Goal: Transaction & Acquisition: Book appointment/travel/reservation

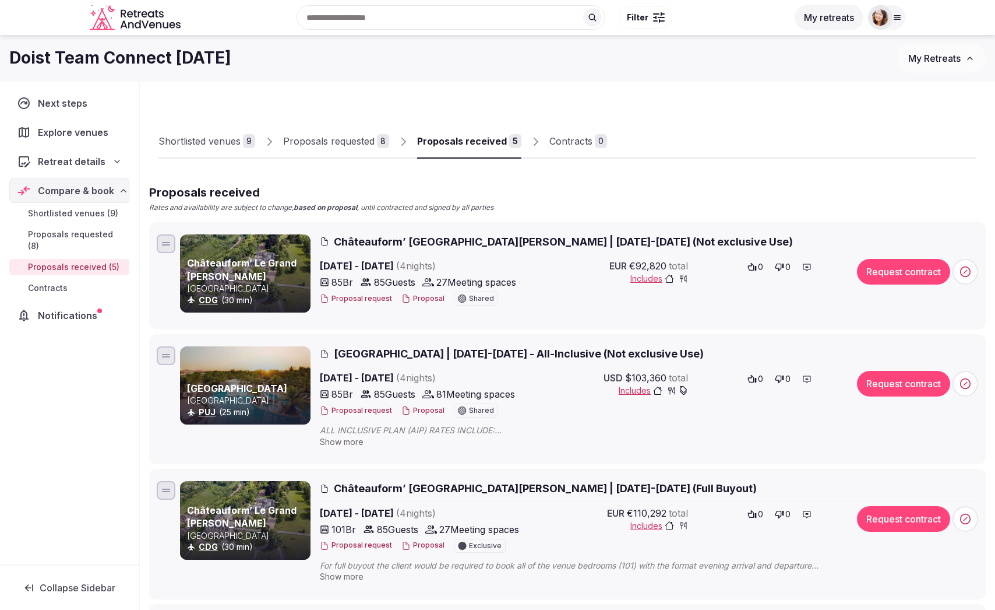
click at [66, 237] on span "Proposals requested (8)" at bounding box center [76, 239] width 97 height 23
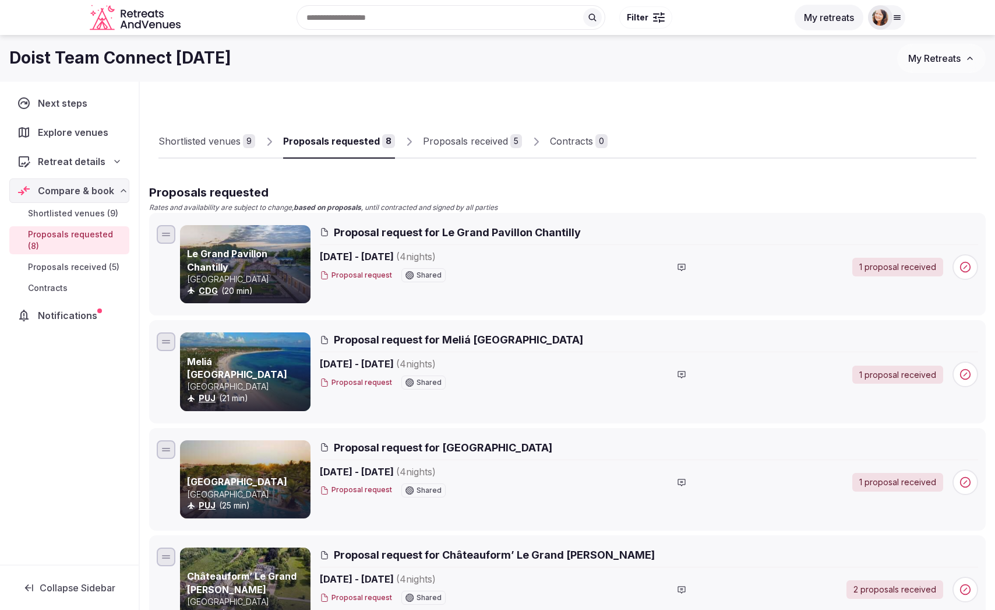
click at [79, 213] on span "Shortlisted venues (9)" at bounding box center [73, 213] width 90 height 12
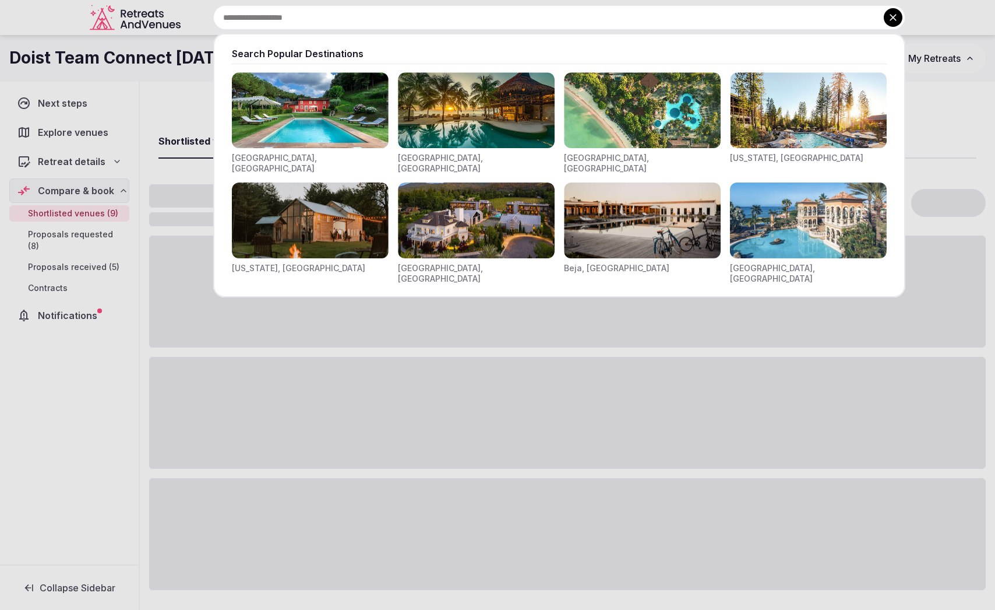
click at [337, 19] on div "Search Popular Destinations [GEOGRAPHIC_DATA], [GEOGRAPHIC_DATA] [GEOGRAPHIC_DA…" at bounding box center [545, 17] width 720 height 24
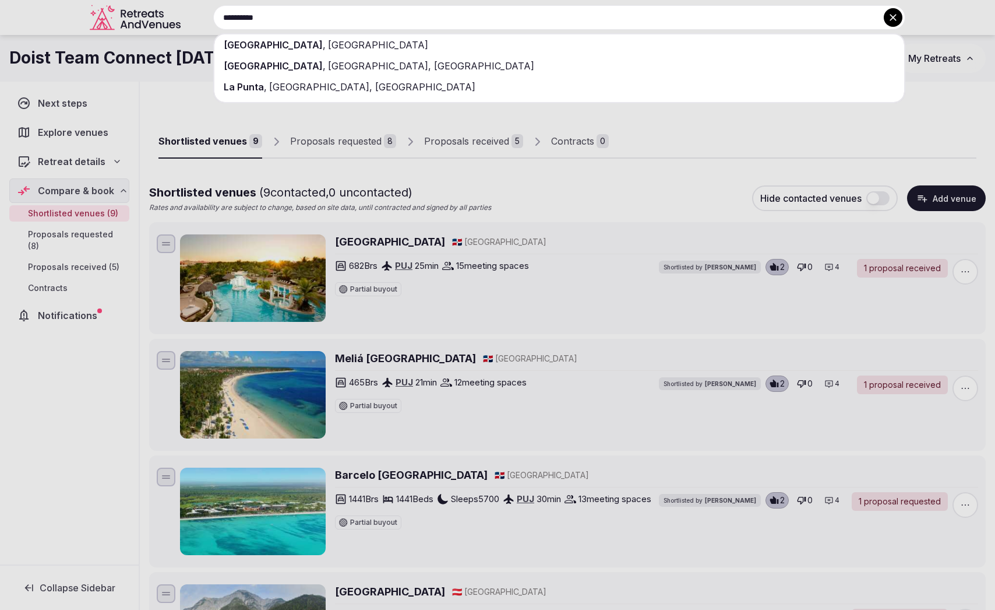
type input "**********"
click at [342, 45] on span "[GEOGRAPHIC_DATA]" at bounding box center [377, 45] width 103 height 12
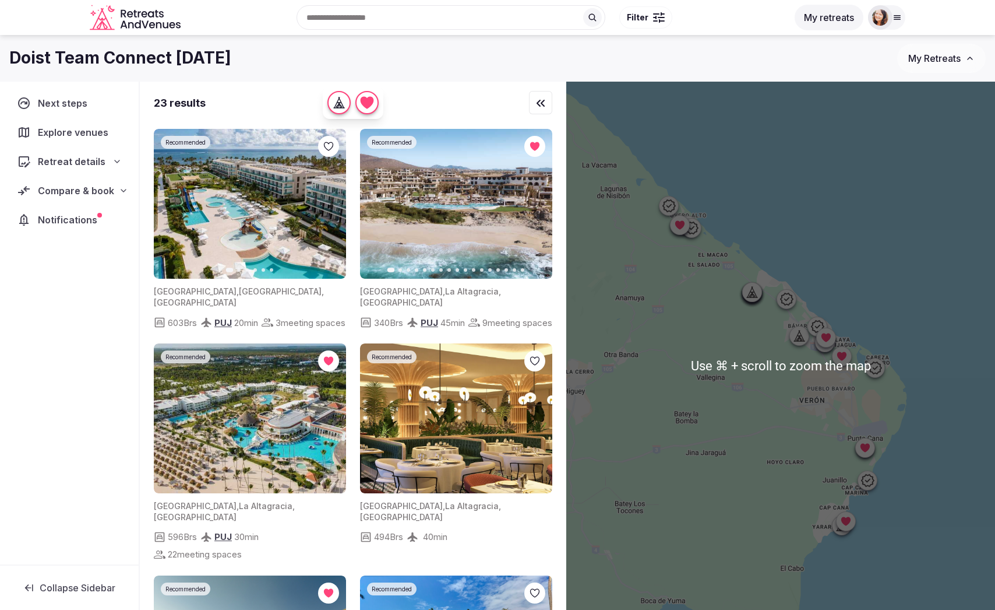
click at [819, 369] on div at bounding box center [780, 366] width 429 height 568
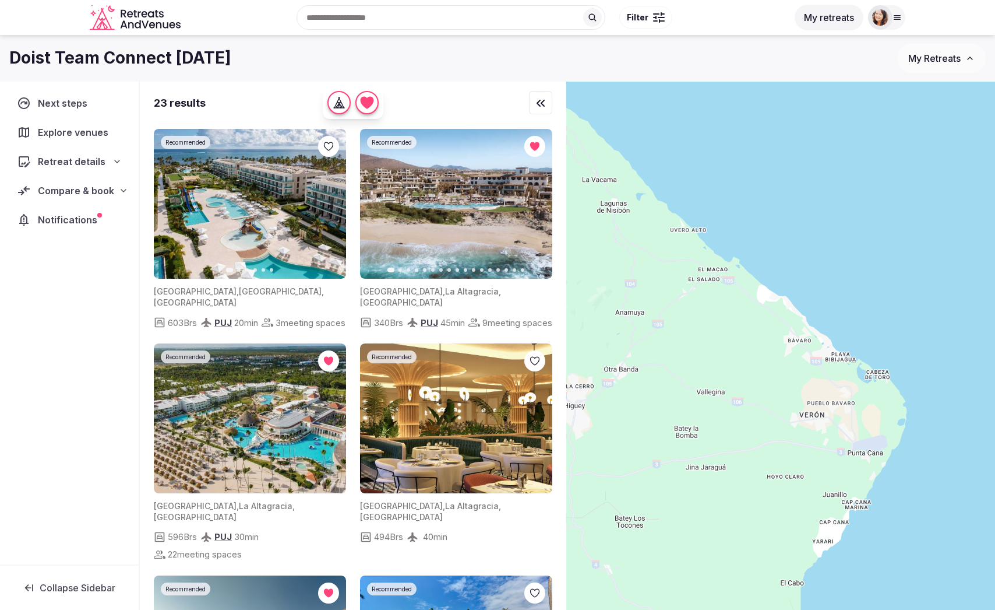
drag, startPoint x: 819, startPoint y: 369, endPoint x: 819, endPoint y: 385, distance: 15.7
click at [819, 385] on div at bounding box center [780, 366] width 429 height 568
click at [638, 23] on button "Filter" at bounding box center [645, 17] width 53 height 22
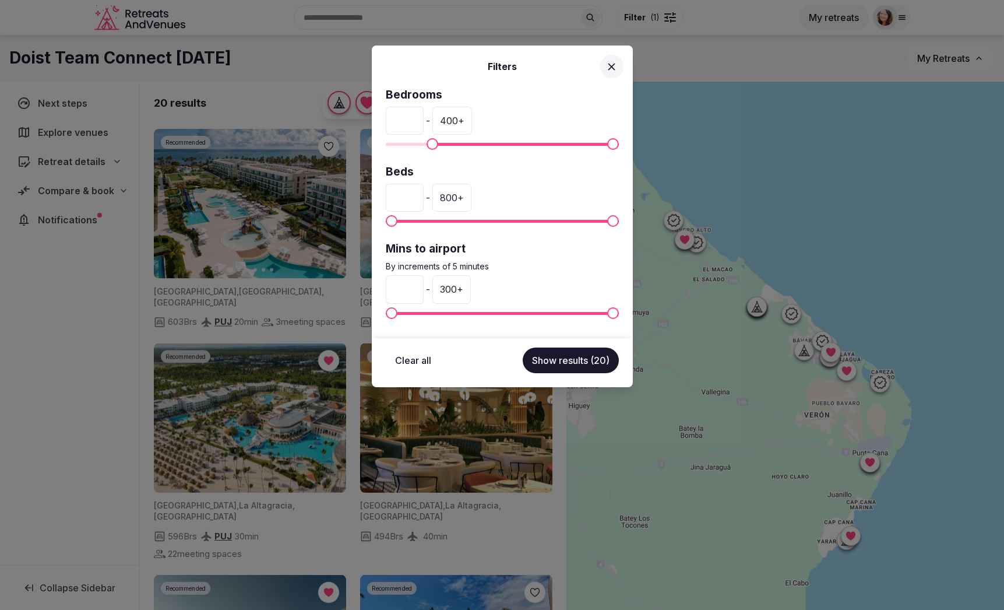
type input "**"
click at [429, 139] on span "Minimum" at bounding box center [433, 144] width 12 height 12
type input "***"
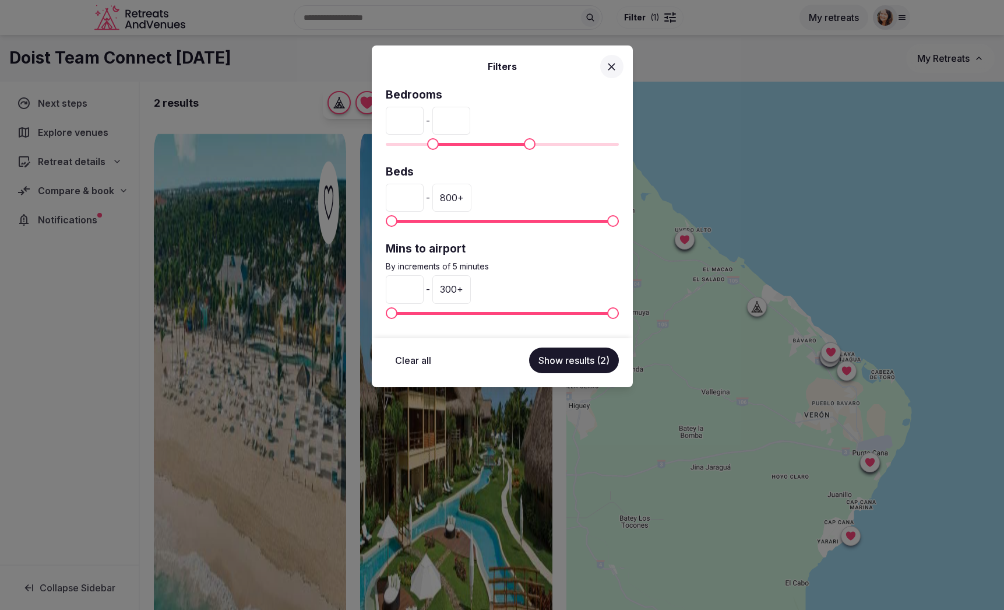
click at [531, 145] on span "Maximum" at bounding box center [530, 144] width 12 height 12
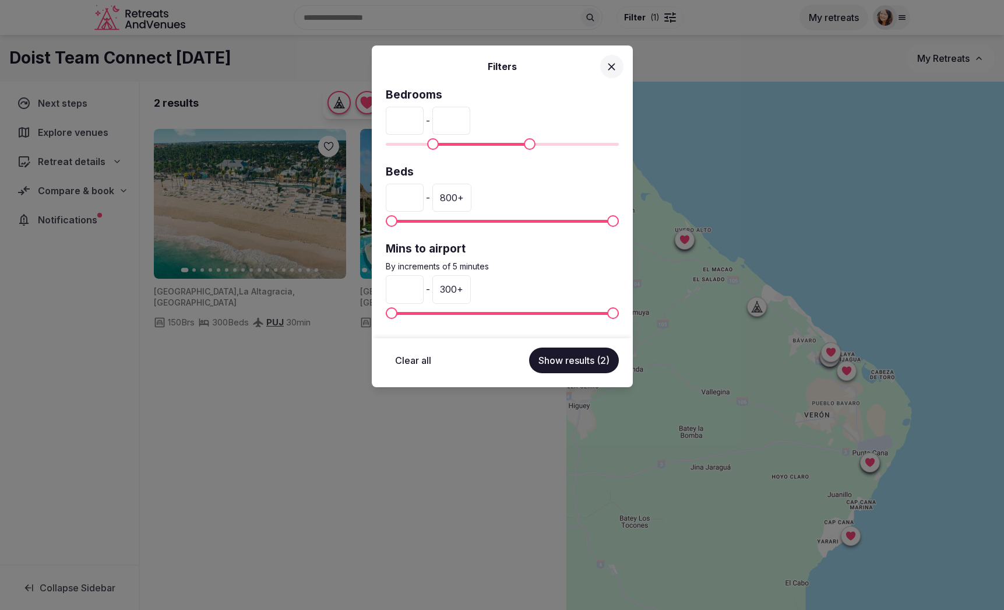
click at [582, 357] on button "Show results (2)" at bounding box center [574, 360] width 90 height 26
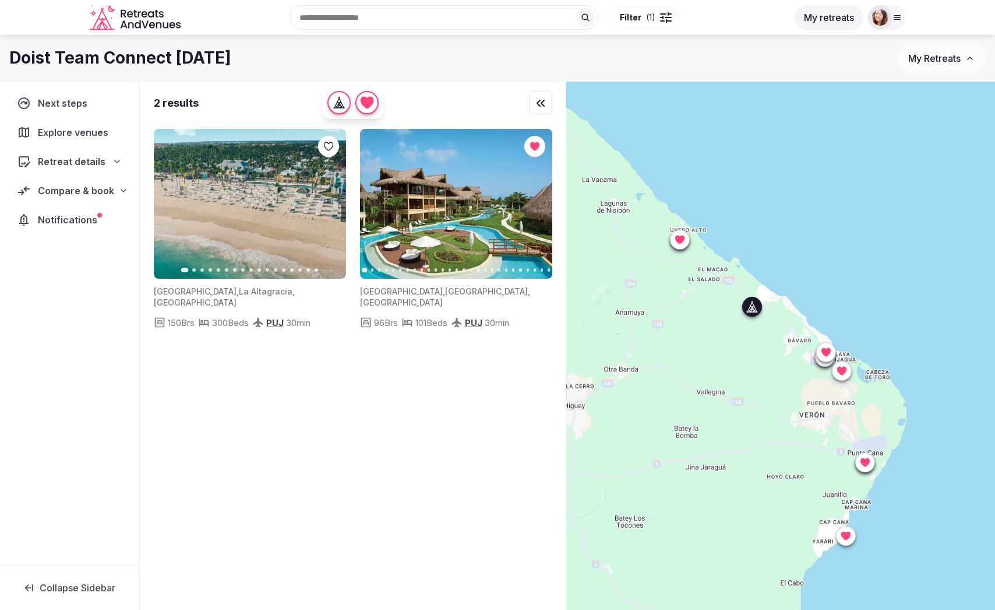
click at [330, 209] on button "Next slide" at bounding box center [330, 204] width 19 height 19
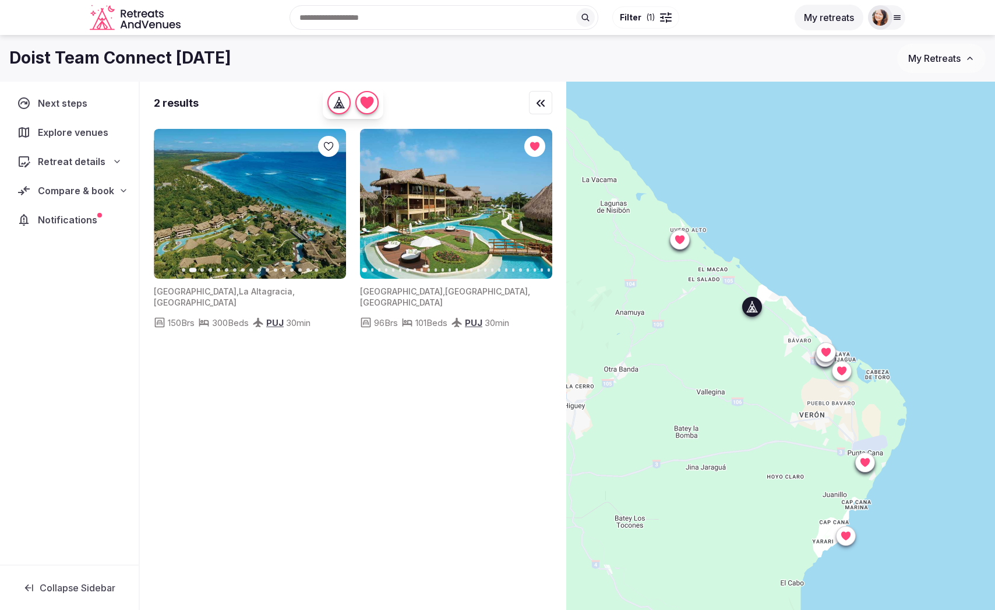
click at [330, 209] on button "Next slide" at bounding box center [330, 204] width 19 height 19
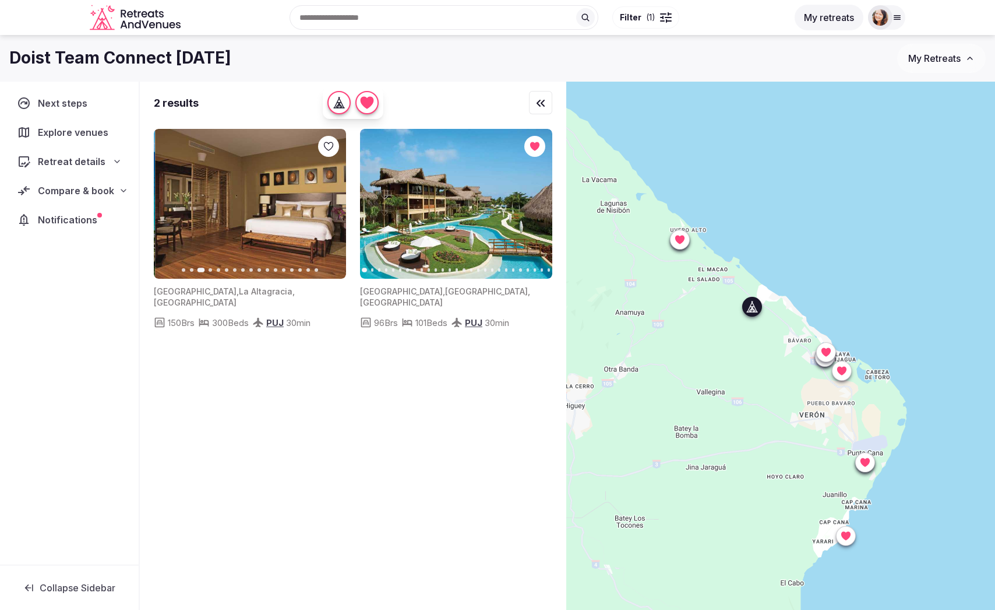
click at [330, 209] on button "Next slide" at bounding box center [330, 204] width 19 height 19
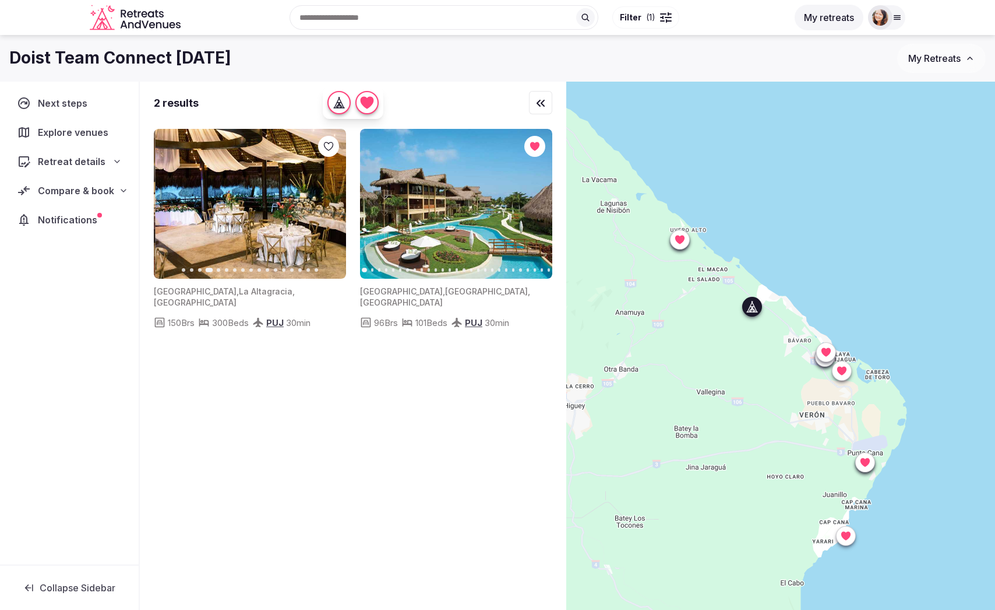
click at [330, 209] on button "Next slide" at bounding box center [330, 204] width 19 height 19
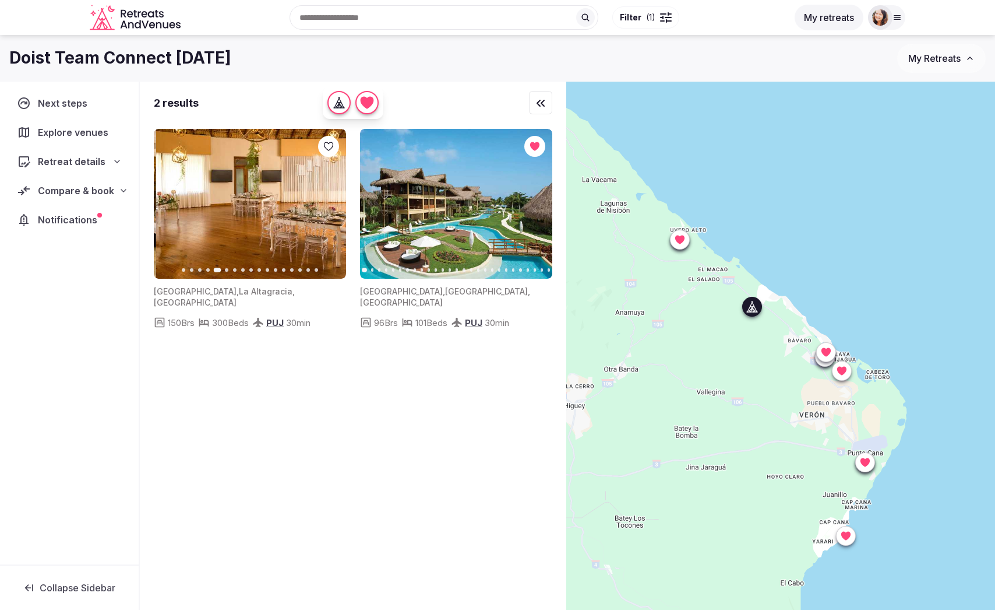
click at [330, 209] on button "Next slide" at bounding box center [330, 204] width 19 height 19
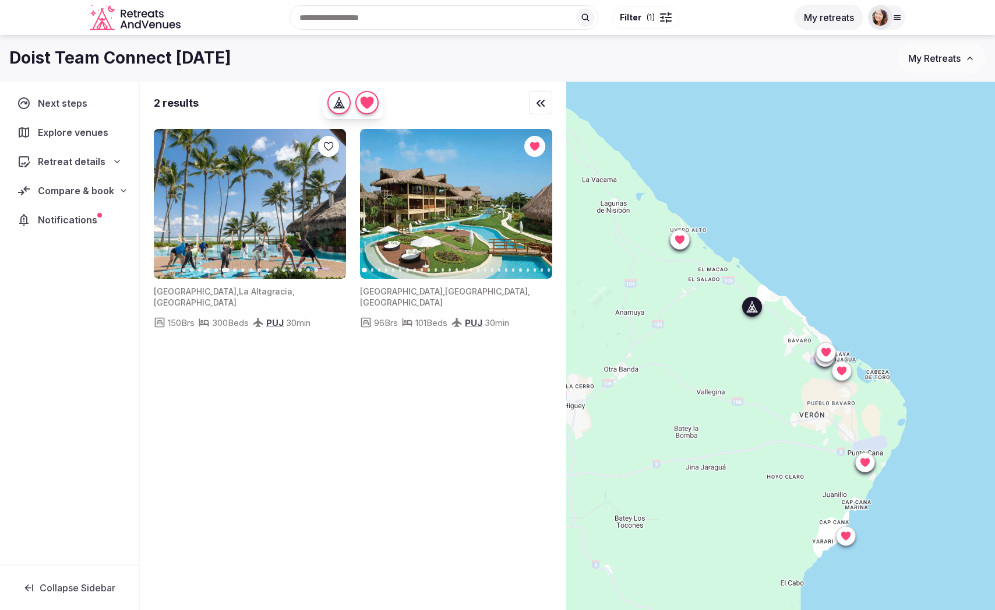
click at [330, 209] on button "Next slide" at bounding box center [330, 204] width 19 height 19
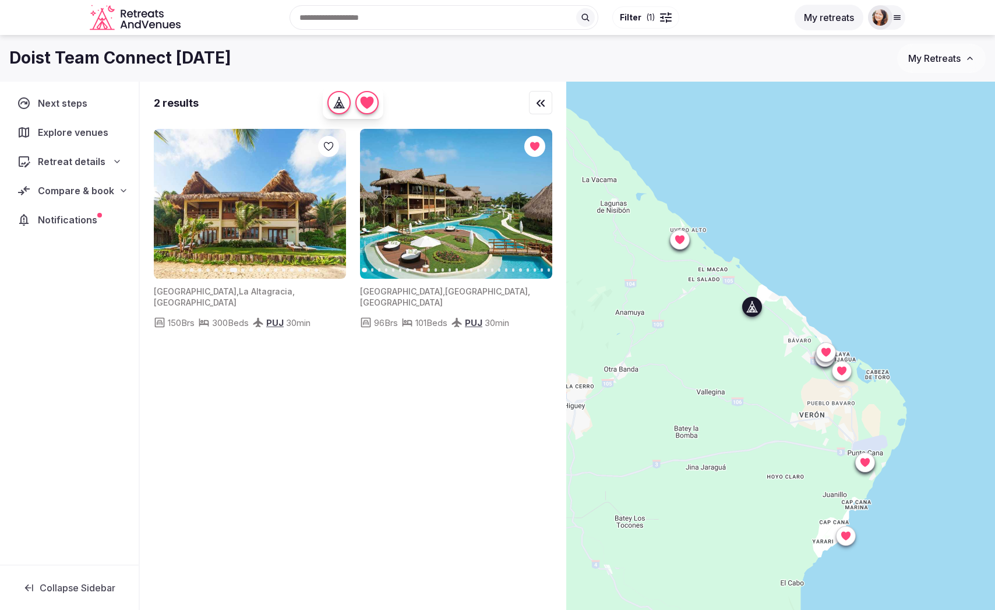
click at [330, 209] on button "Next slide" at bounding box center [330, 204] width 19 height 19
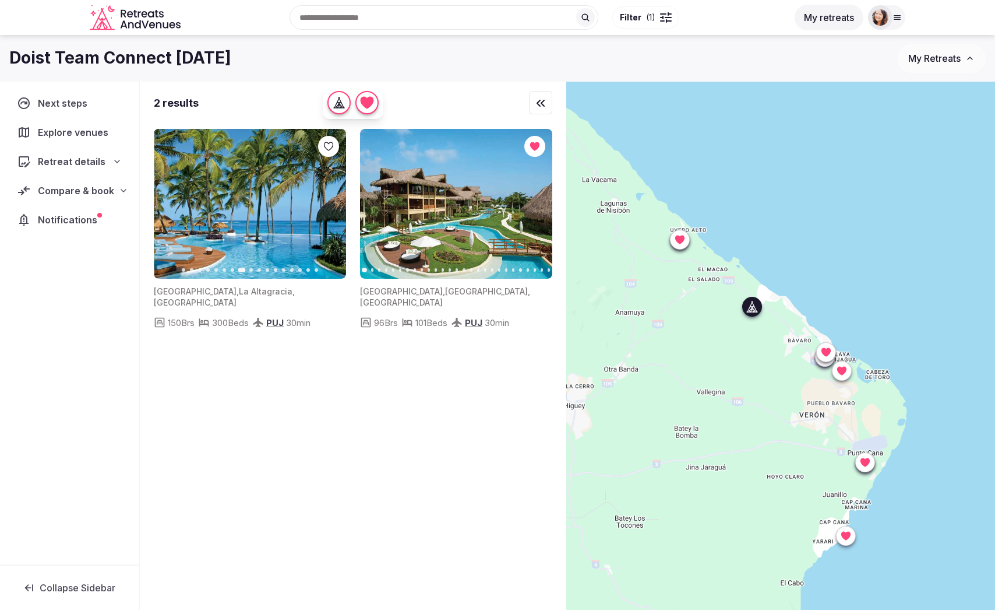
click at [330, 209] on button "Next slide" at bounding box center [330, 204] width 19 height 19
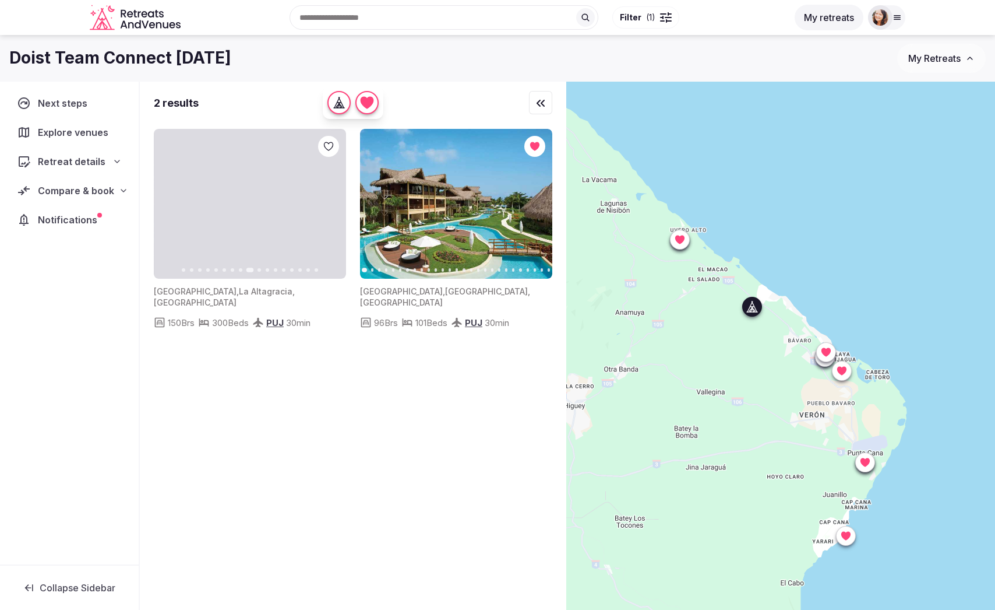
click at [251, 212] on img at bounding box center [250, 204] width 192 height 150
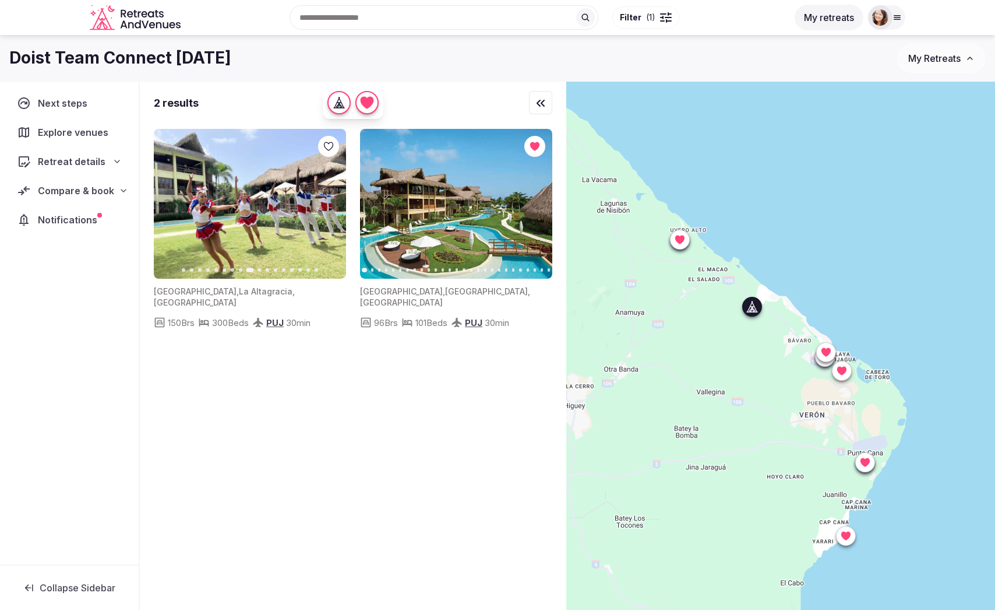
click at [0, 0] on icon at bounding box center [0, 0] width 0 height 0
click at [533, 206] on icon "button" at bounding box center [535, 203] width 9 height 9
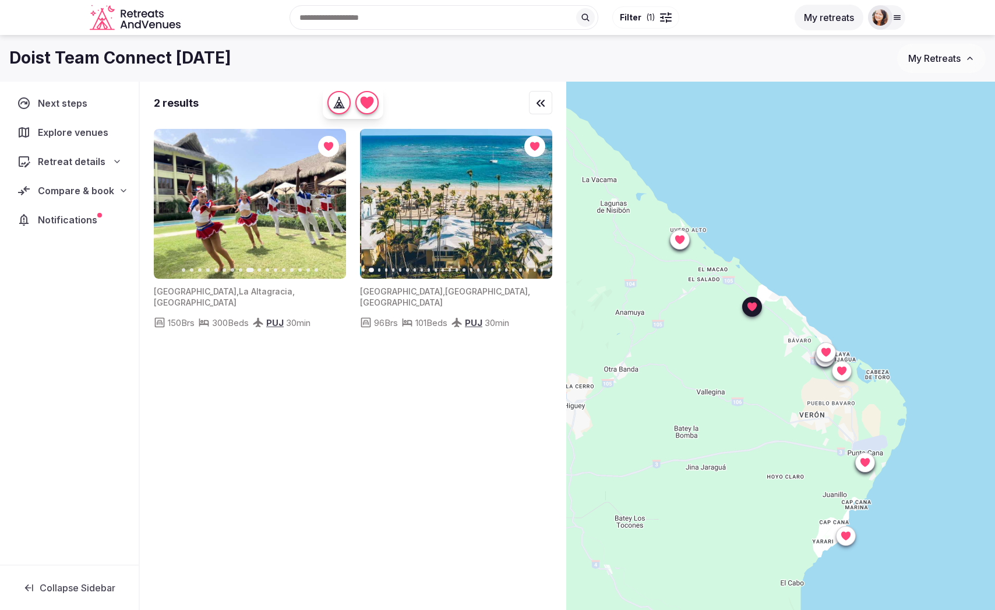
click at [533, 206] on icon "button" at bounding box center [535, 203] width 9 height 9
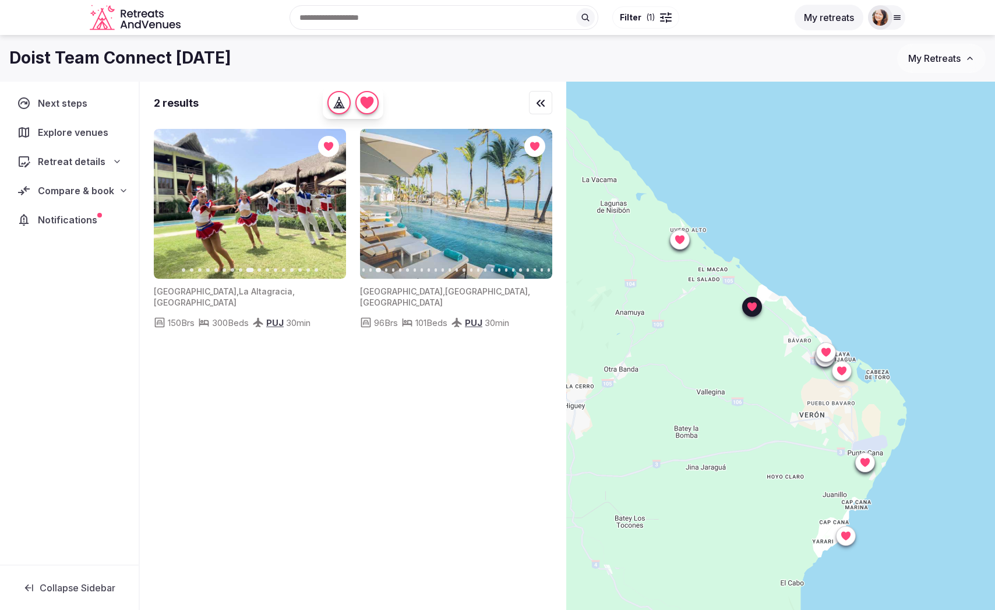
click at [533, 206] on icon "button" at bounding box center [535, 203] width 9 height 9
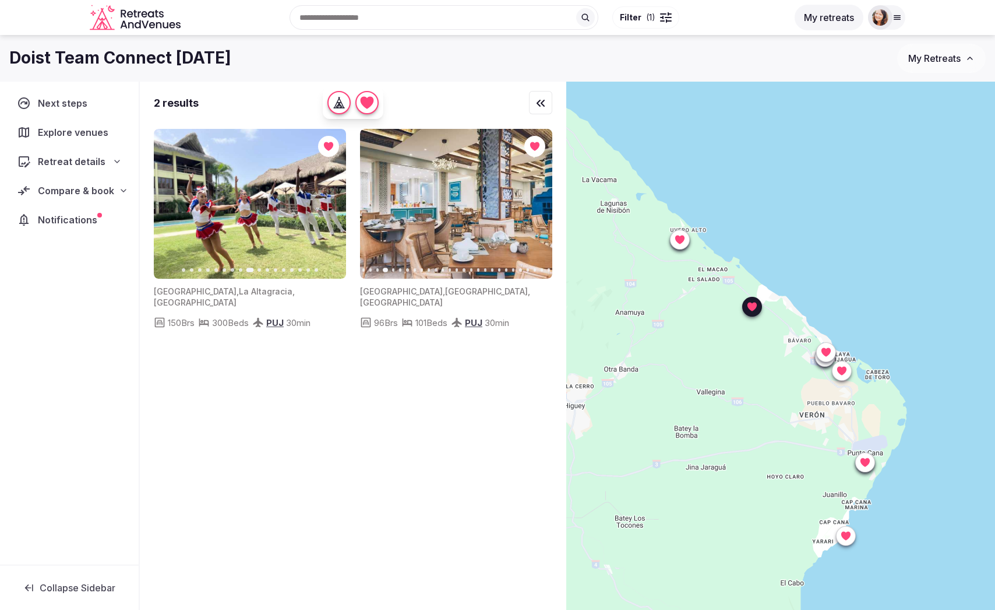
click at [0, 0] on icon at bounding box center [0, 0] width 0 height 0
click at [869, 462] on icon at bounding box center [865, 462] width 9 height 9
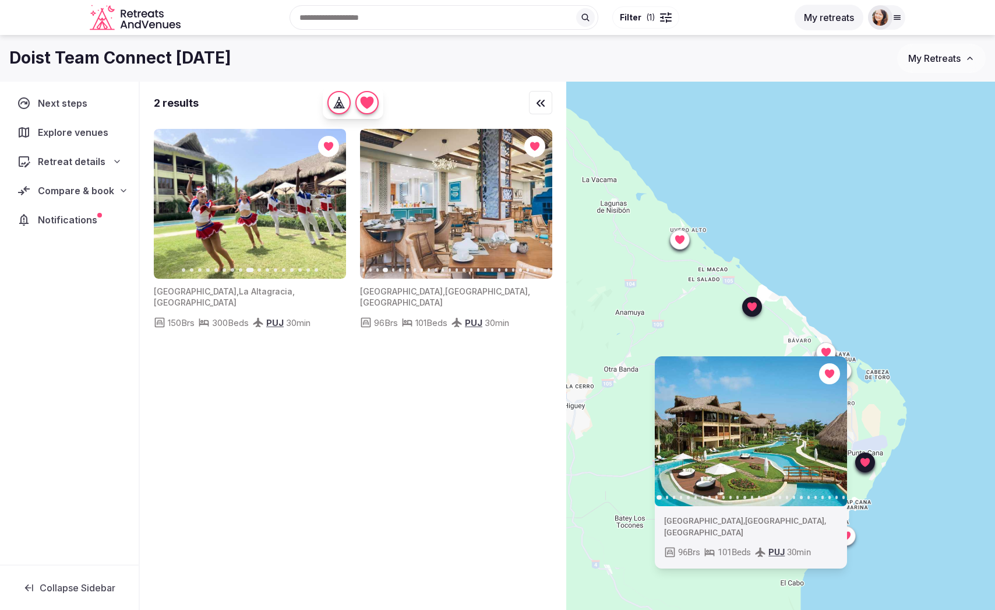
click at [869, 462] on icon at bounding box center [865, 462] width 9 height 9
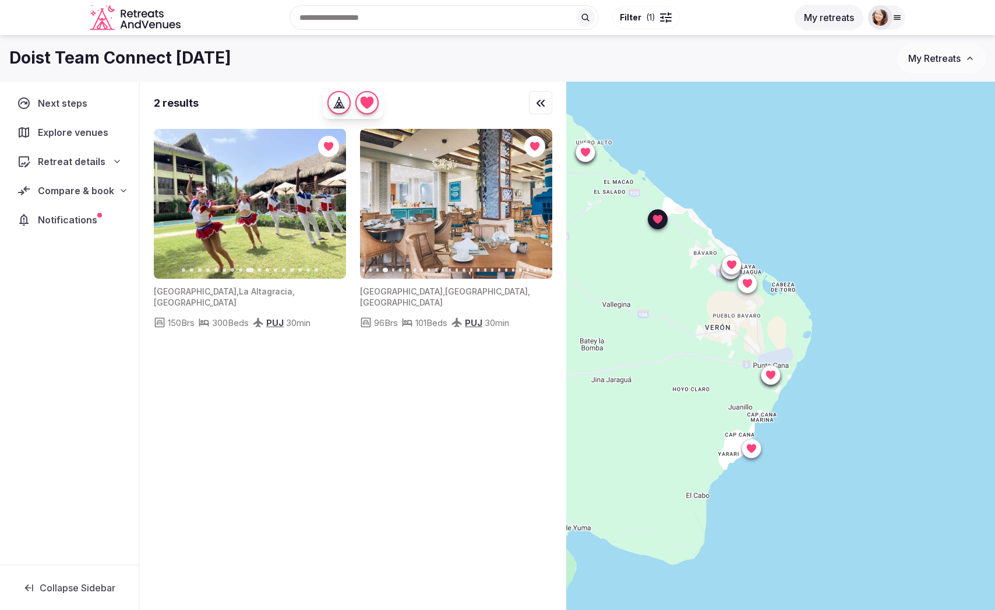
drag, startPoint x: 869, startPoint y: 483, endPoint x: 776, endPoint y: 399, distance: 125.4
click at [776, 399] on div at bounding box center [780, 366] width 429 height 568
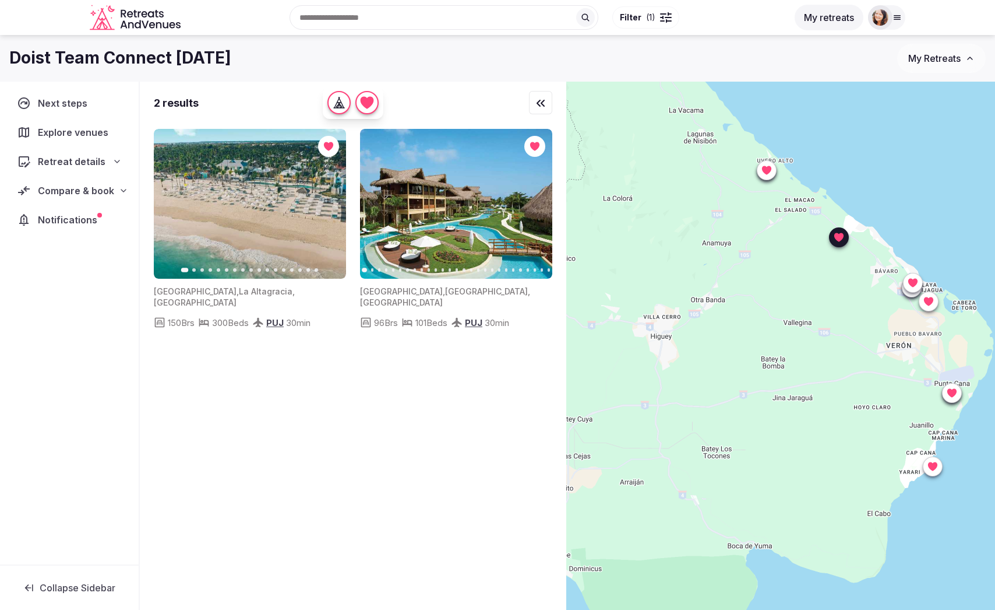
drag, startPoint x: 675, startPoint y: 311, endPoint x: 858, endPoint y: 329, distance: 183.3
click at [858, 329] on div at bounding box center [780, 366] width 429 height 568
click at [345, 100] on icon "button" at bounding box center [339, 103] width 12 height 12
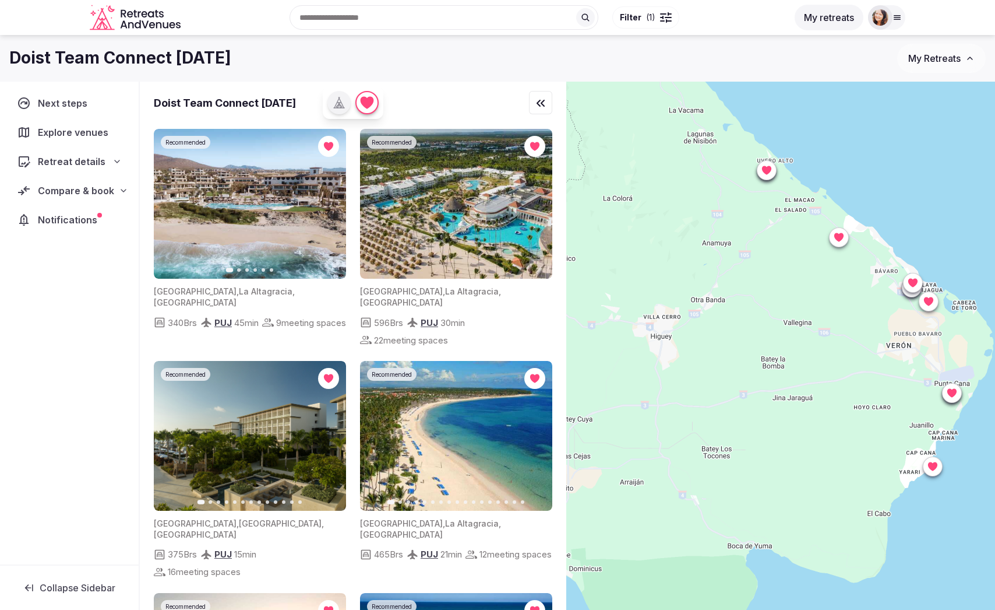
click at [665, 15] on div at bounding box center [666, 13] width 12 height 3
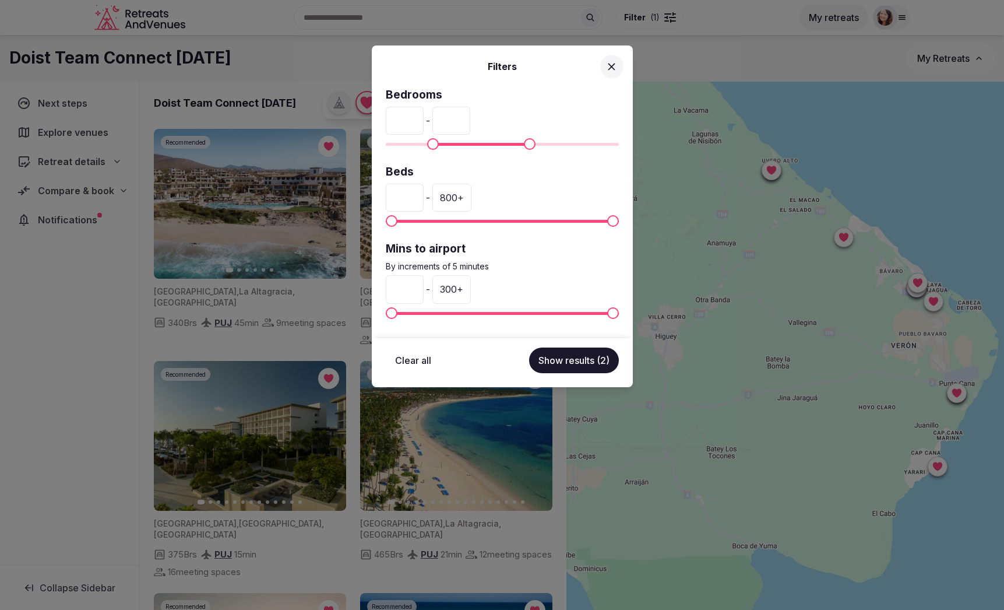
click at [590, 364] on button "Show results (2)" at bounding box center [574, 360] width 90 height 26
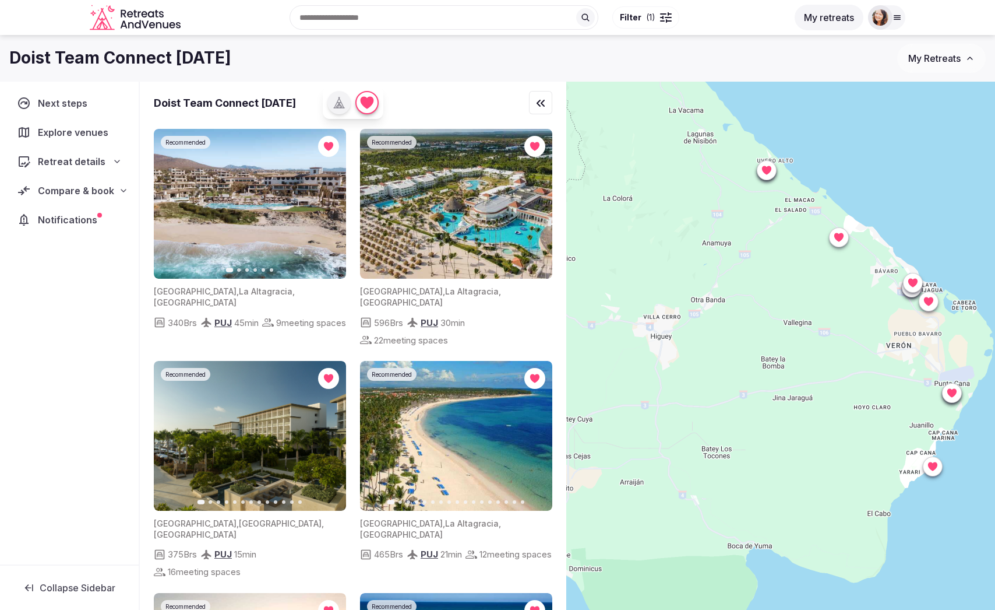
click at [82, 189] on span "Compare & book" at bounding box center [76, 191] width 76 height 14
click at [80, 207] on span "Shortlisted venues (9)" at bounding box center [73, 213] width 90 height 12
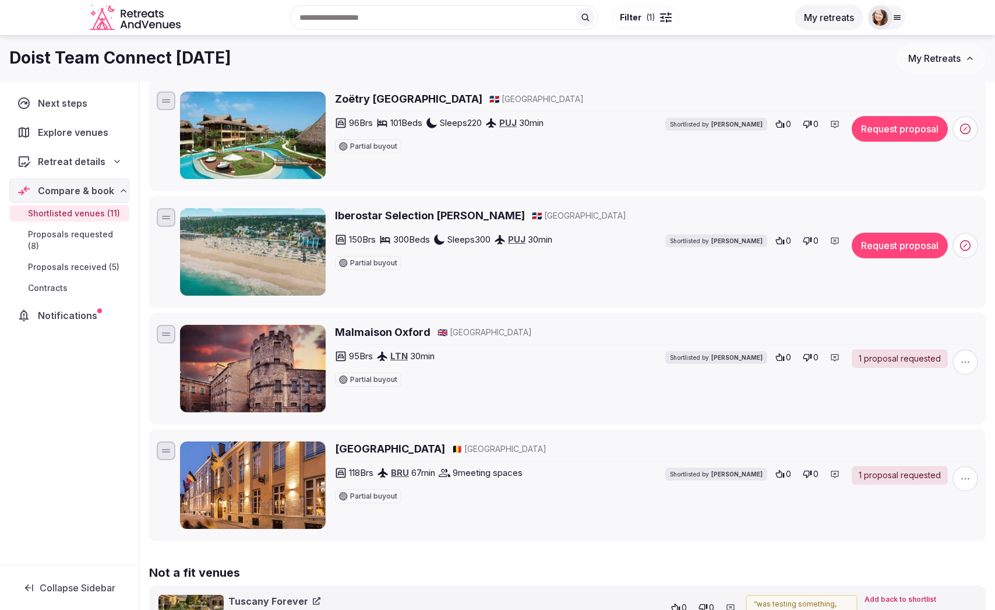
scroll to position [892, 0]
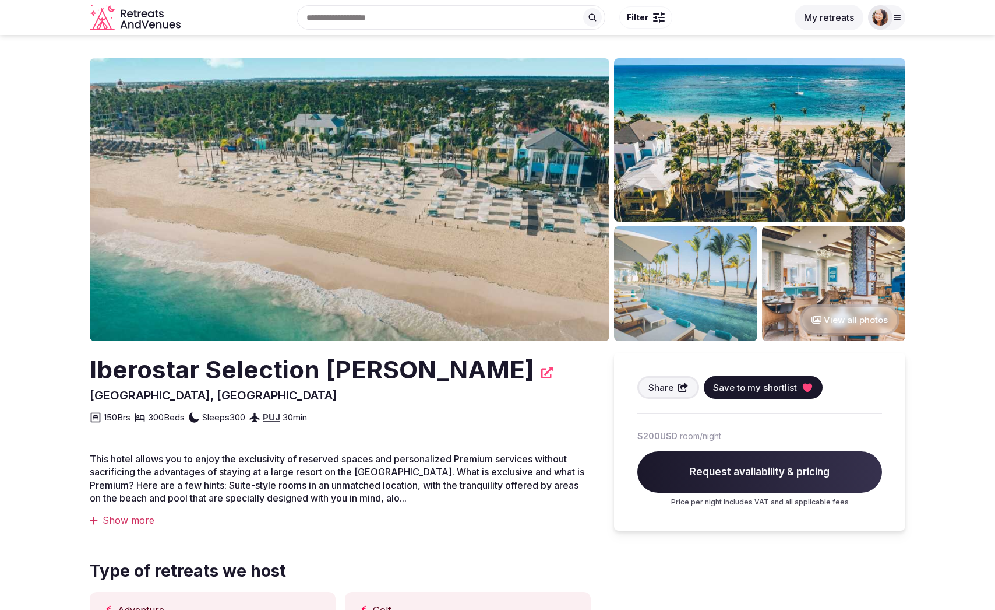
click at [545, 188] on img at bounding box center [350, 199] width 520 height 283
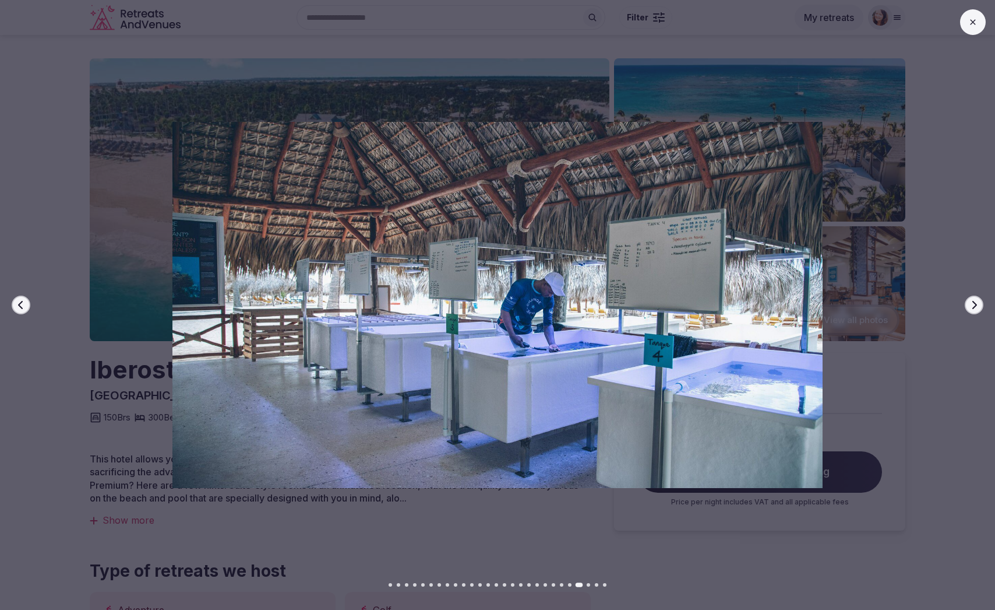
click at [71, 424] on div at bounding box center [493, 305] width 1005 height 366
click at [417, 515] on div "Previous slide Next slide" at bounding box center [497, 305] width 995 height 610
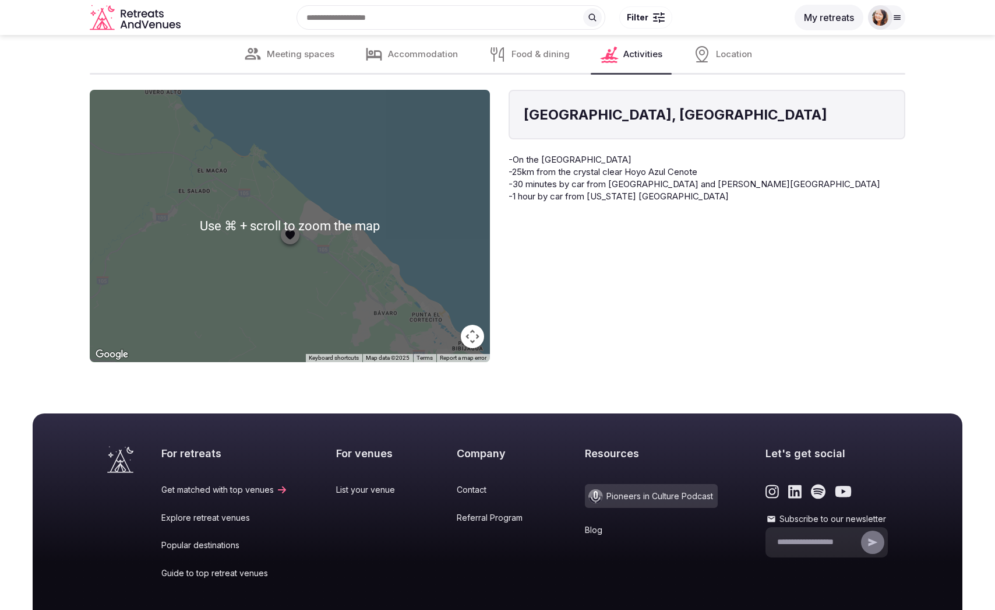
scroll to position [5026, 0]
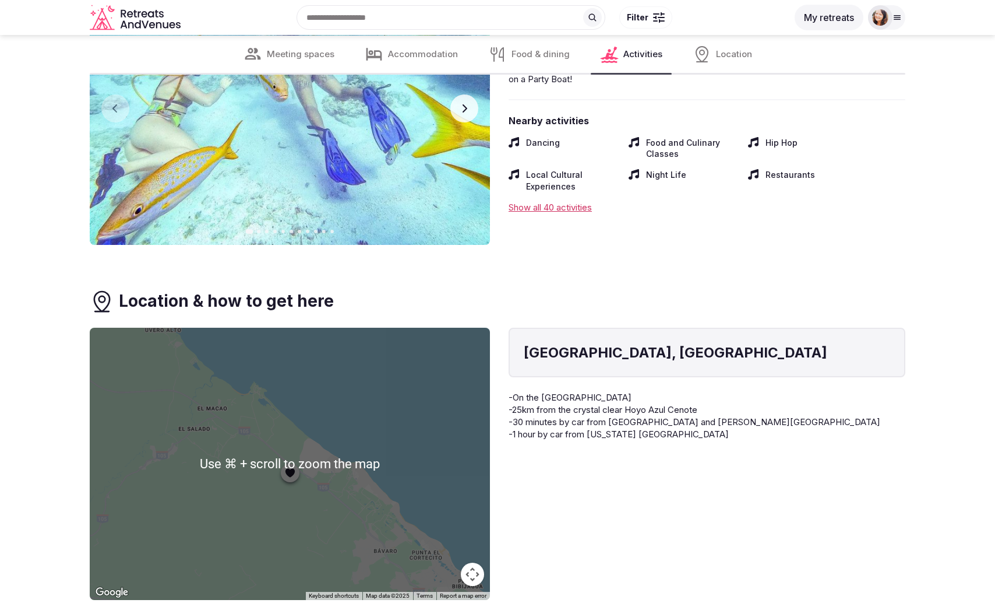
click at [330, 454] on div at bounding box center [290, 464] width 400 height 272
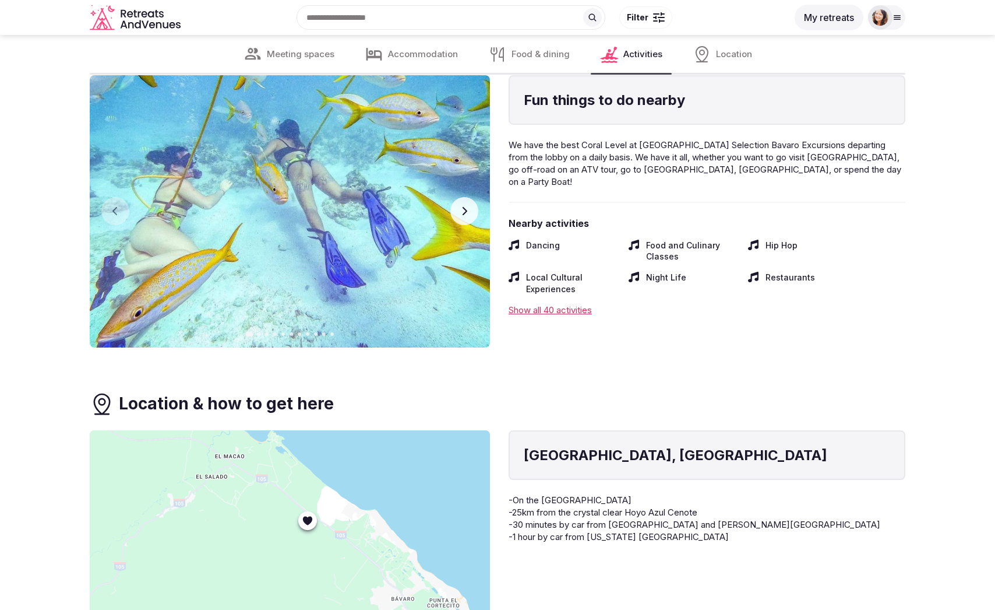
drag, startPoint x: 282, startPoint y: 505, endPoint x: 301, endPoint y: 446, distance: 61.7
click at [301, 449] on div at bounding box center [290, 566] width 400 height 272
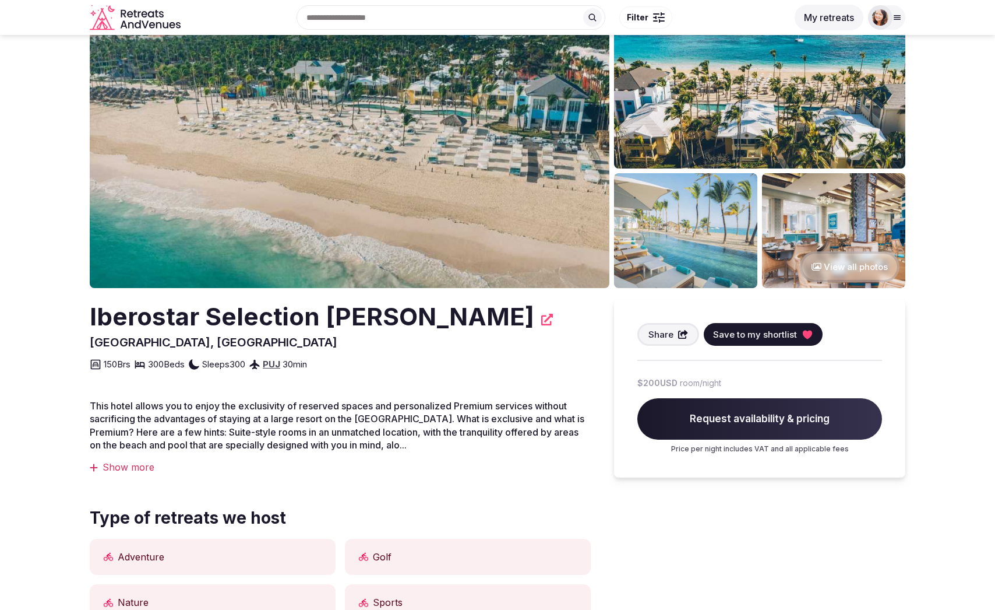
scroll to position [0, 0]
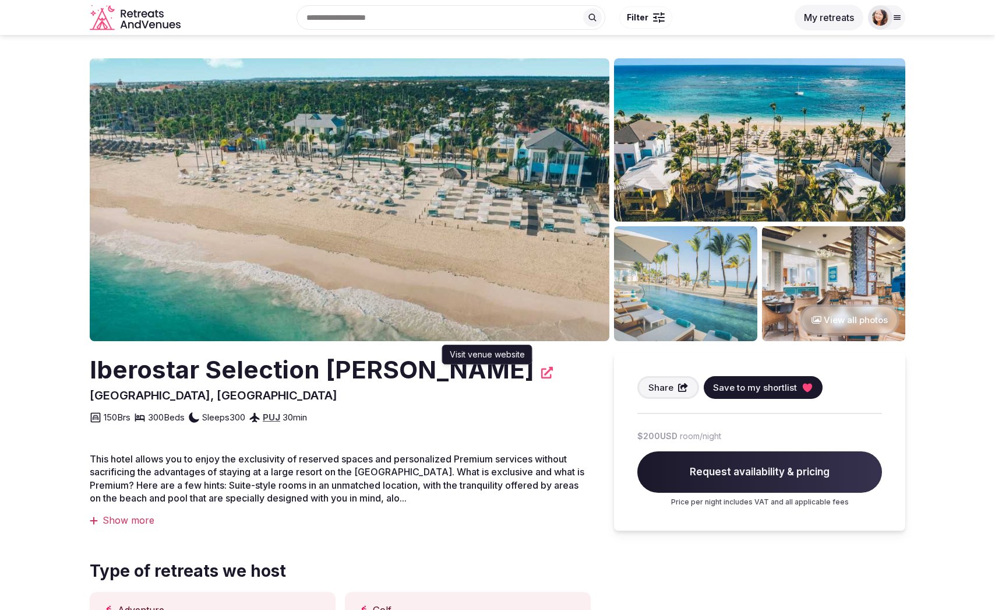
click at [541, 369] on icon at bounding box center [547, 373] width 12 height 12
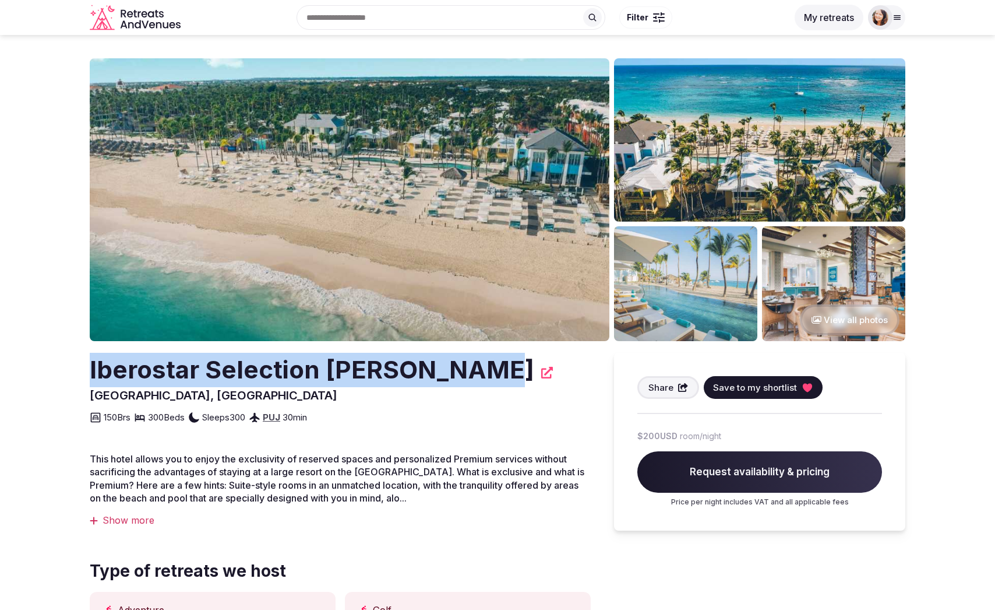
drag, startPoint x: 470, startPoint y: 369, endPoint x: 78, endPoint y: 381, distance: 391.8
click at [78, 381] on section "View all photos Iberostar Selection Coral Bávaro Punta Cana, Dominican Republic…" at bounding box center [497, 617] width 995 height 1164
copy h2 "Iberostar Selection [PERSON_NAME]"
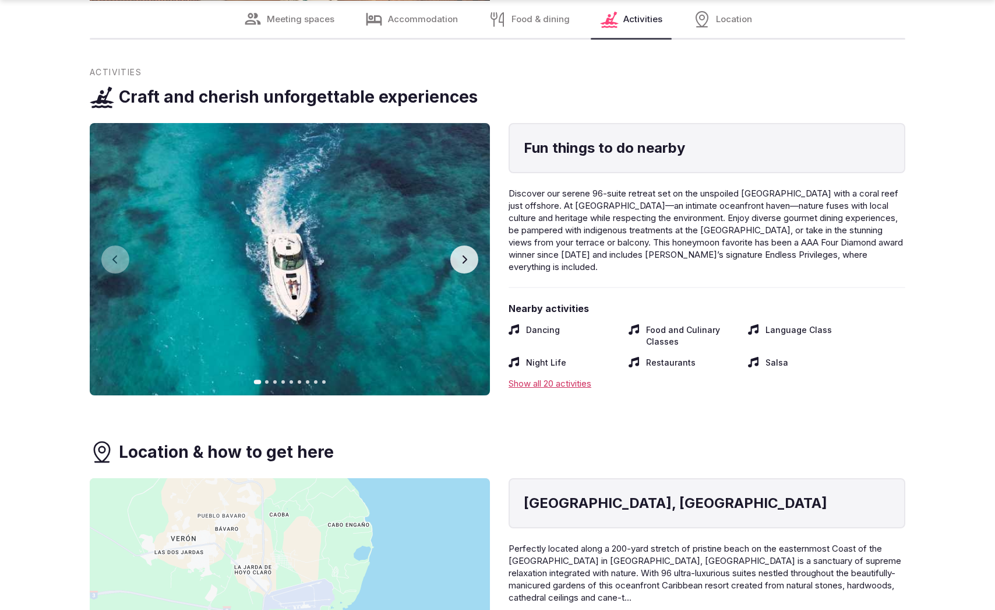
scroll to position [4910, 0]
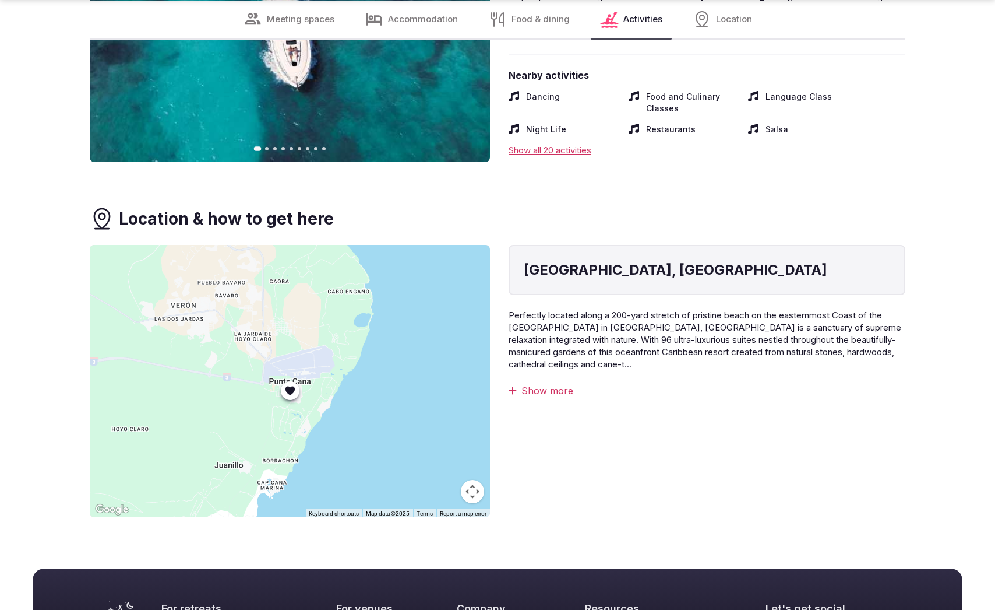
click at [469, 480] on button "Map camera controls" at bounding box center [472, 491] width 23 height 23
click at [443, 421] on button "Zoom in" at bounding box center [443, 432] width 23 height 23
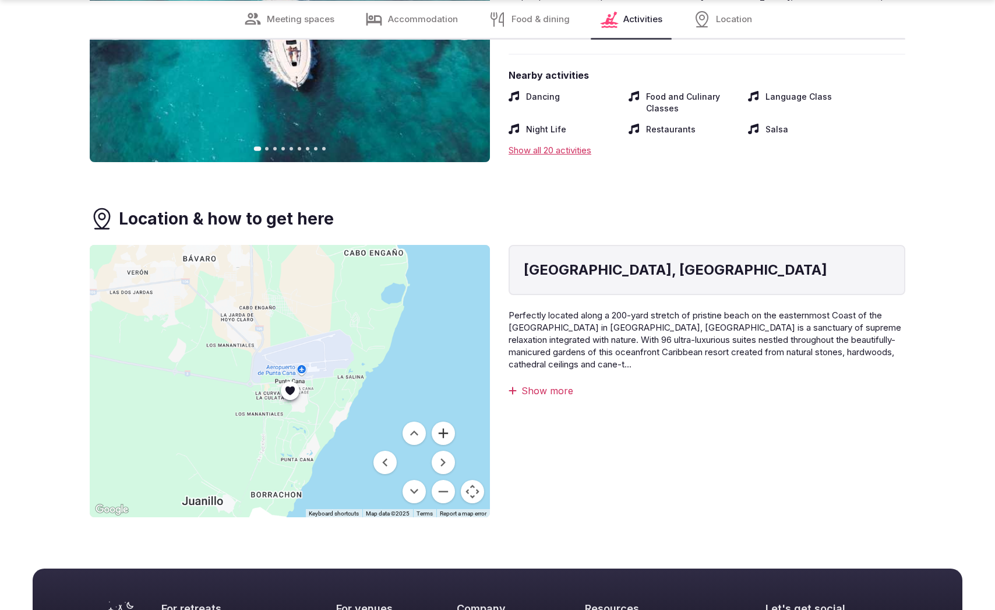
click at [443, 421] on button "Zoom in" at bounding box center [443, 432] width 23 height 23
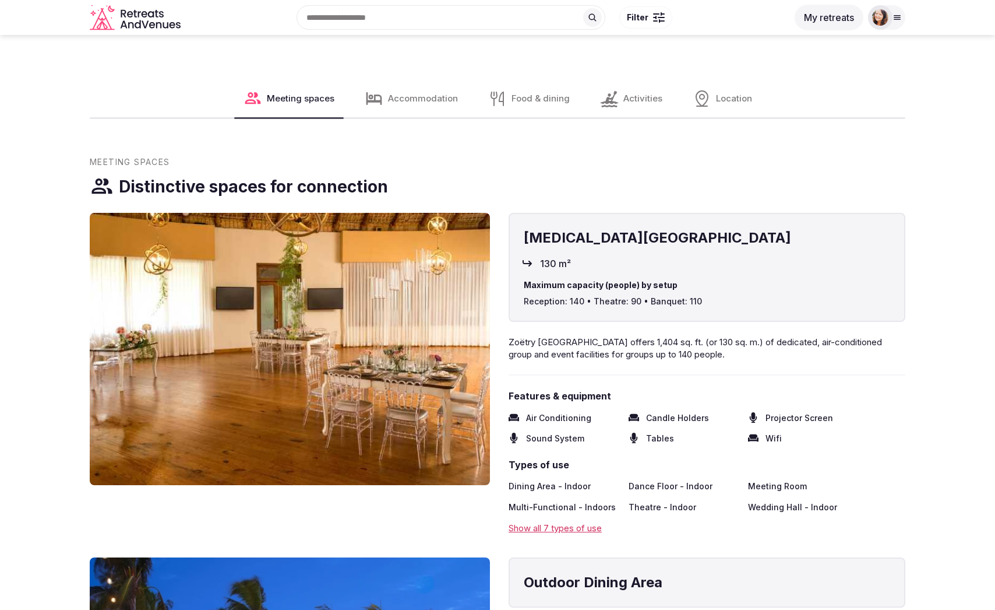
scroll to position [189, 0]
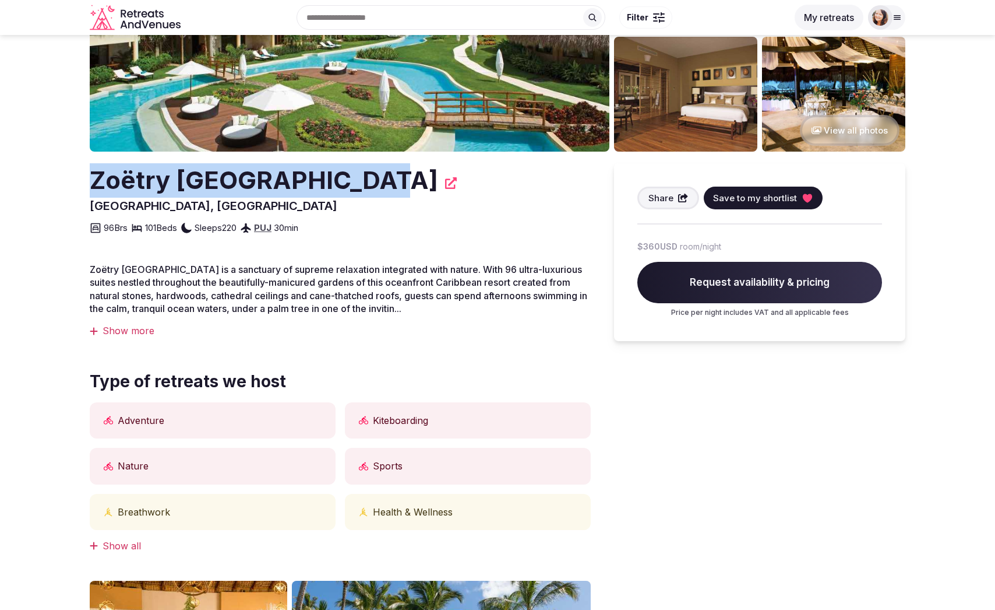
drag, startPoint x: 325, startPoint y: 182, endPoint x: 84, endPoint y: 192, distance: 241.5
click at [84, 192] on section "View all photos Zoëtry Agua Punta Cana Punta Cana, Dominican Republic Share Sav…" at bounding box center [497, 428] width 995 height 1164
copy h2 "Zoëtry [GEOGRAPHIC_DATA]"
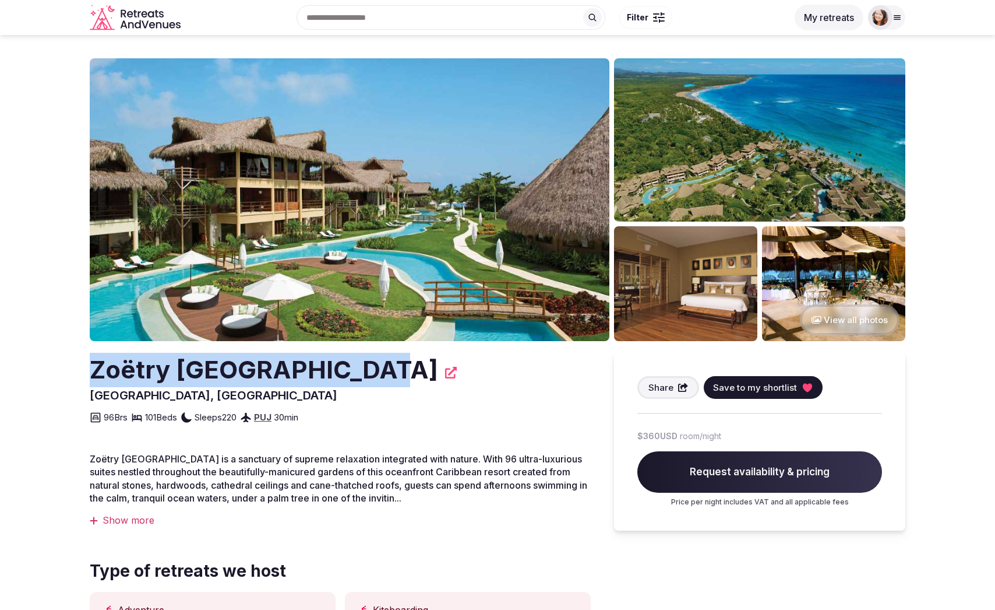
click at [792, 386] on span "Save to my shortlist" at bounding box center [755, 387] width 84 height 12
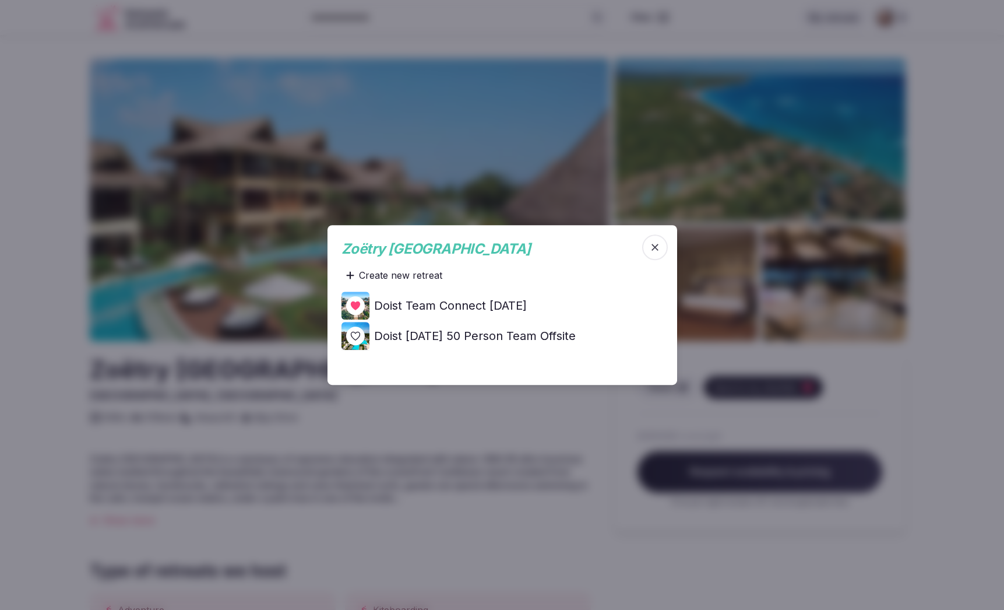
click at [0, 0] on icon at bounding box center [0, 0] width 0 height 0
click at [533, 437] on div at bounding box center [502, 305] width 1004 height 610
